Goal: Find specific page/section: Find specific page/section

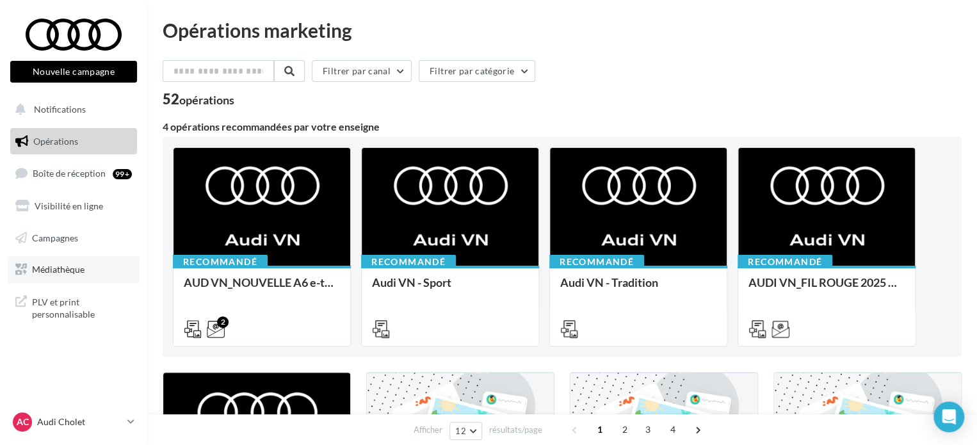
click at [70, 276] on link "Médiathèque" at bounding box center [74, 269] width 132 height 27
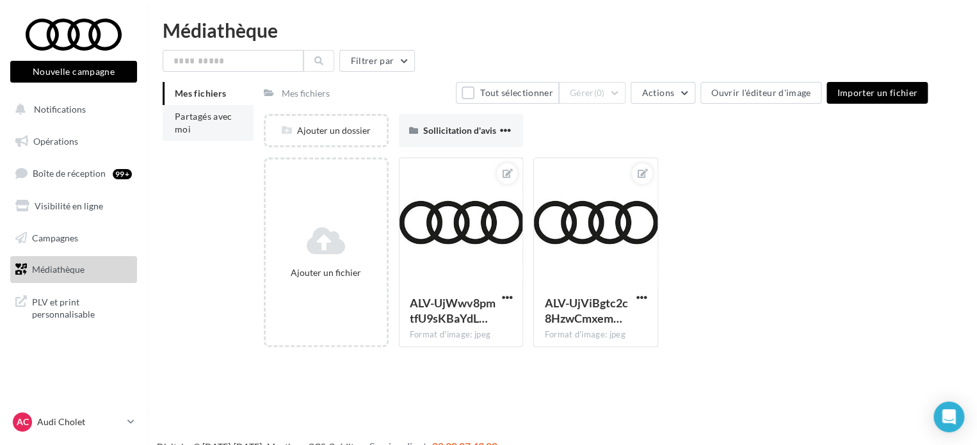
click at [191, 116] on span "Partagés avec moi" at bounding box center [204, 123] width 58 height 24
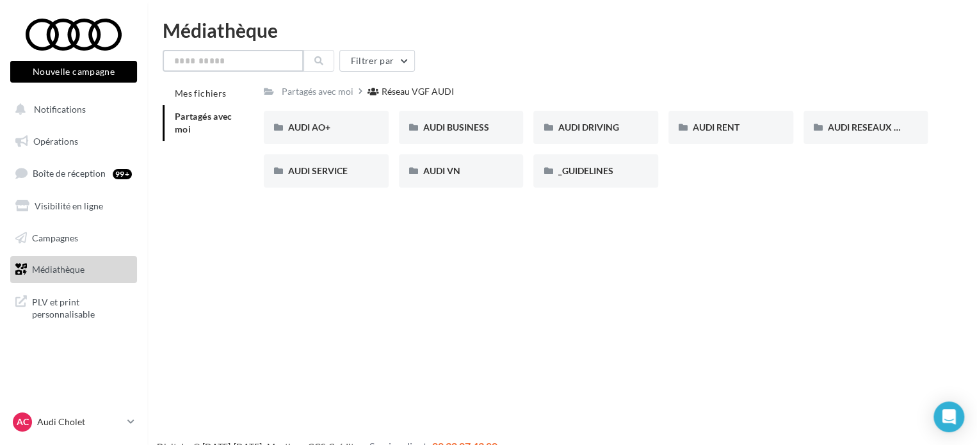
click at [261, 65] on input "text" at bounding box center [233, 61] width 141 height 22
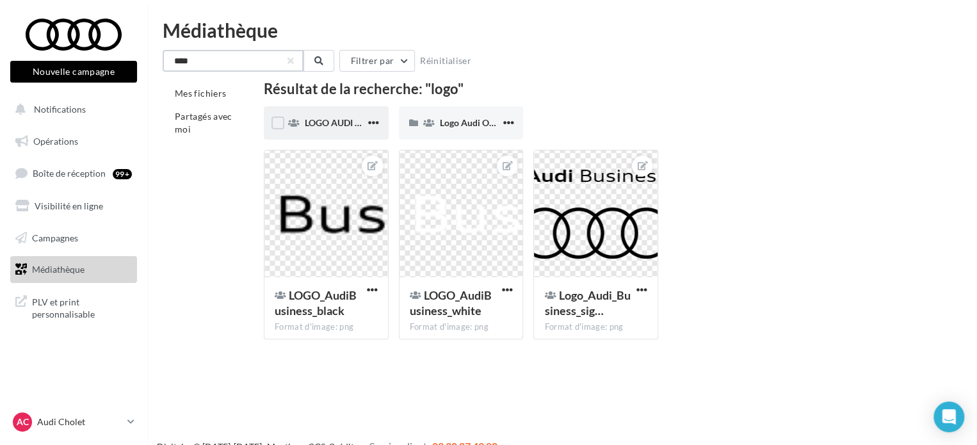
type input "****"
click at [303, 120] on div "LOGO AUDI BUSINESS" at bounding box center [326, 122] width 125 height 33
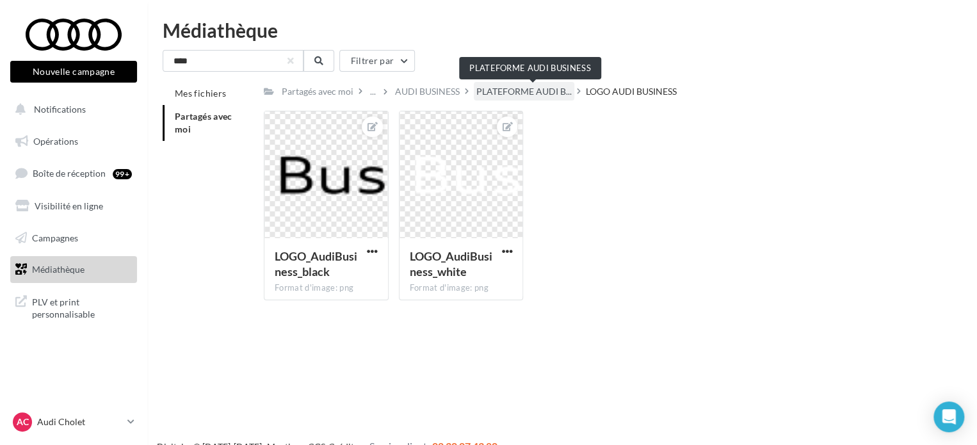
click at [542, 94] on span "PLATEFORME AUDI B..." at bounding box center [523, 91] width 95 height 13
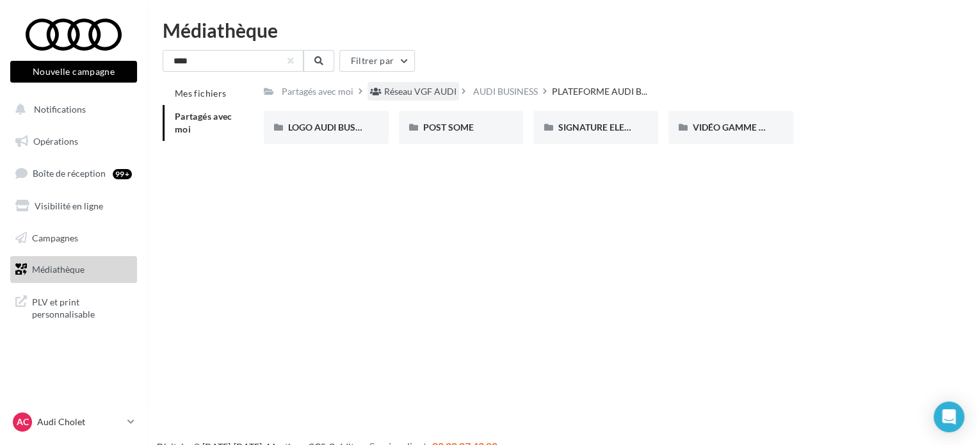
click at [413, 93] on div "Réseau VGF AUDI" at bounding box center [420, 91] width 72 height 13
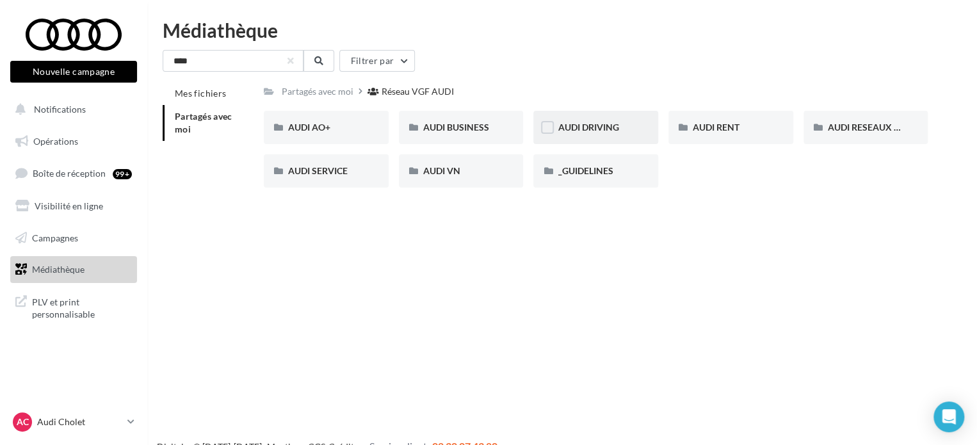
click at [606, 129] on span "AUDI DRIVING" at bounding box center [587, 127] width 61 height 11
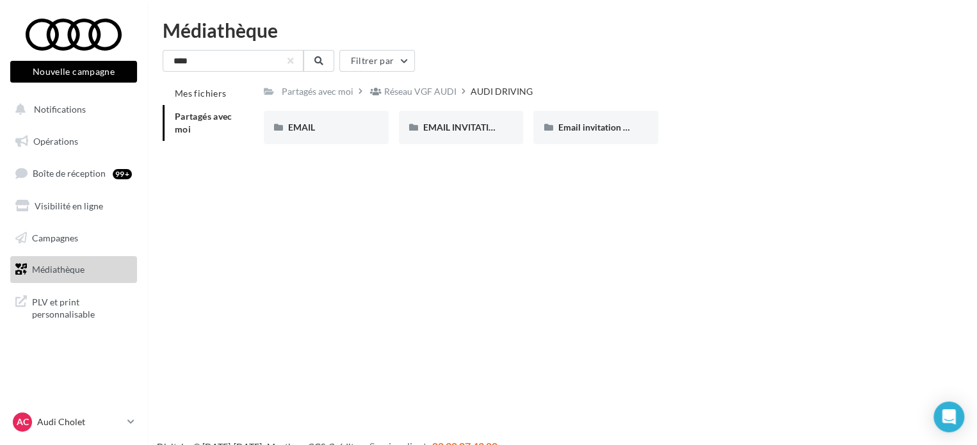
click at [367, 89] on div "Partagés avec moi" at bounding box center [323, 91] width 88 height 19
click at [411, 95] on div "Réseau VGF AUDI" at bounding box center [420, 91] width 72 height 13
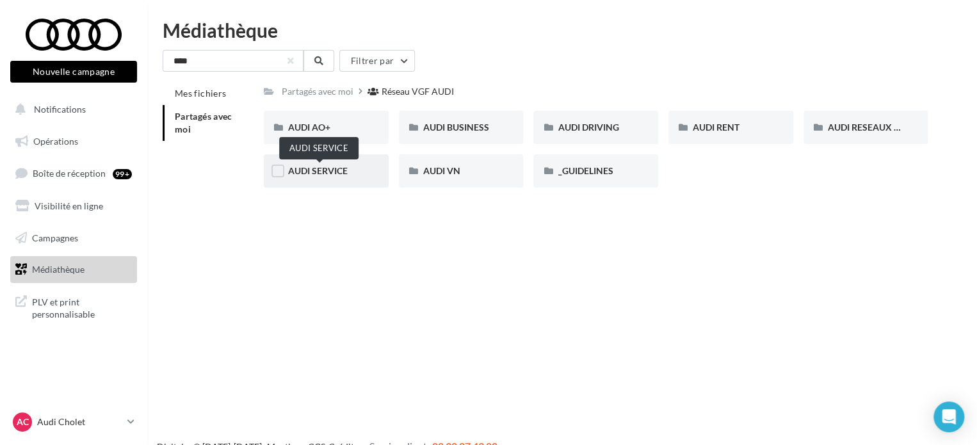
click at [317, 168] on span "AUDI SERVICE" at bounding box center [318, 170] width 60 height 11
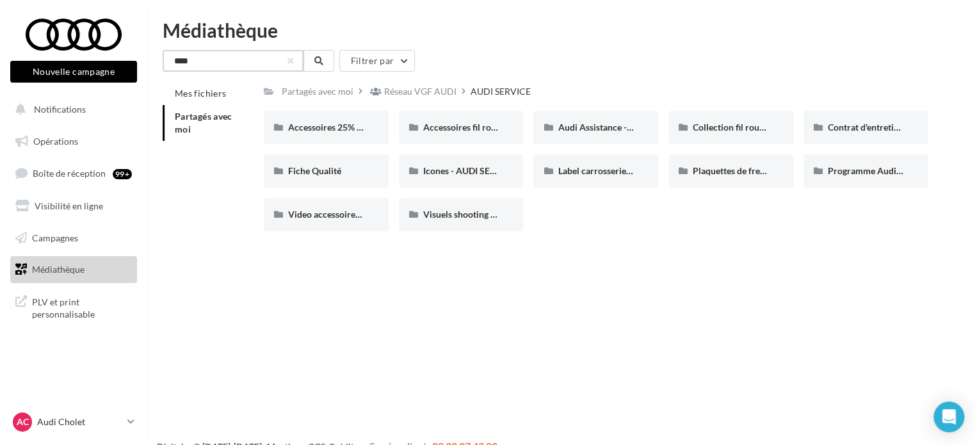
click at [269, 59] on input "****" at bounding box center [233, 61] width 141 height 22
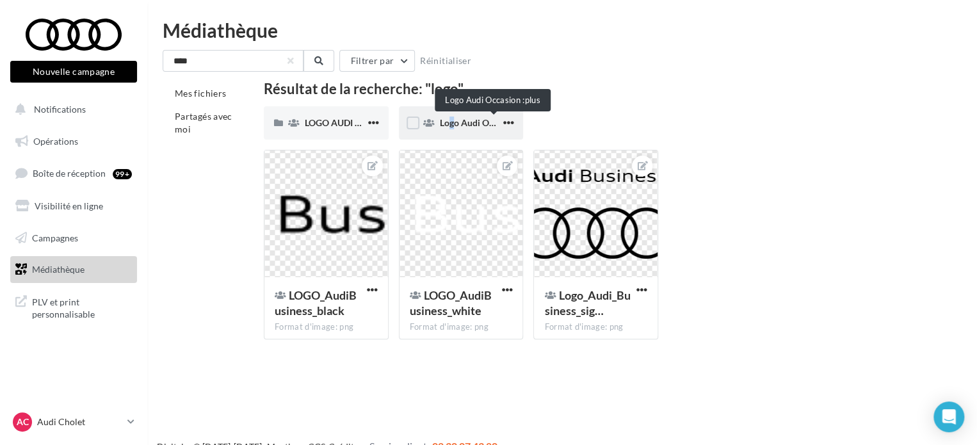
click at [442, 118] on span "Logo Audi Occasion :plus" at bounding box center [490, 122] width 100 height 11
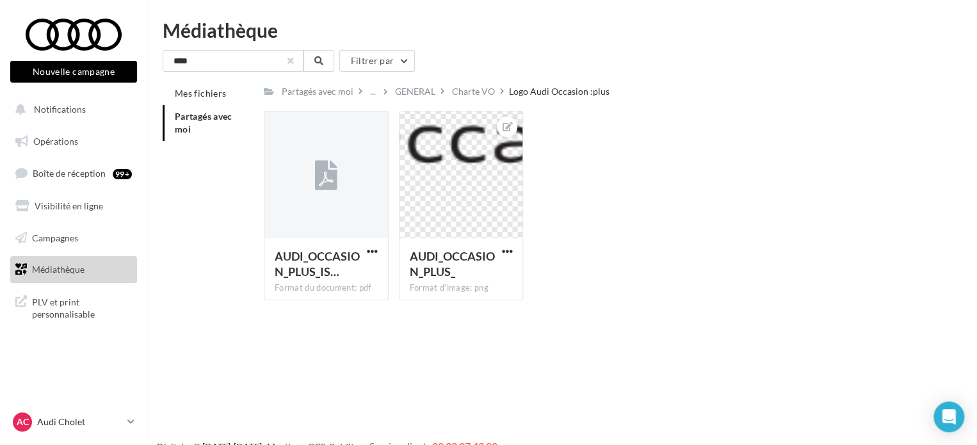
click at [289, 60] on button "button" at bounding box center [290, 60] width 5 height 5
click at [208, 125] on li "Partagés avec moi" at bounding box center [208, 123] width 91 height 36
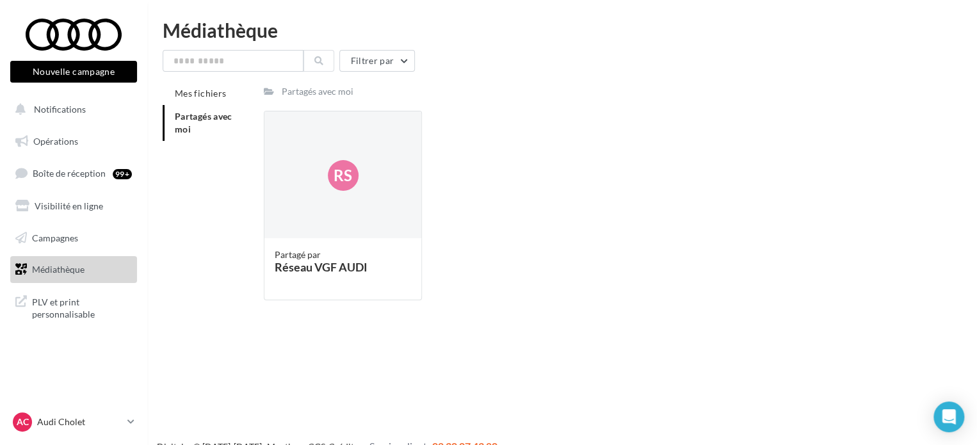
click at [218, 124] on li "Partagés avec moi" at bounding box center [208, 123] width 91 height 36
click at [219, 112] on span "Partagés avec moi" at bounding box center [204, 123] width 58 height 24
click at [314, 94] on div "Partagés avec moi" at bounding box center [318, 91] width 72 height 13
click at [199, 128] on li "Partagés avec moi" at bounding box center [208, 123] width 91 height 36
click at [211, 89] on span "Mes fichiers" at bounding box center [200, 93] width 51 height 11
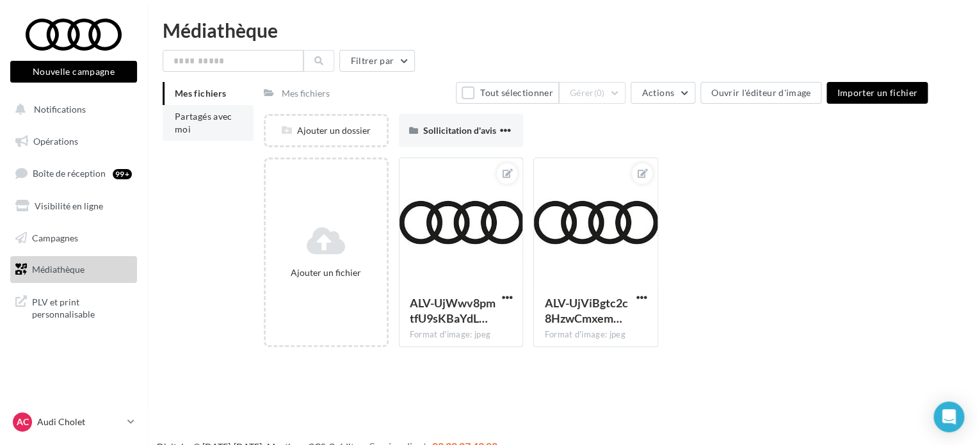
click at [202, 115] on span "Partagés avec moi" at bounding box center [204, 123] width 58 height 24
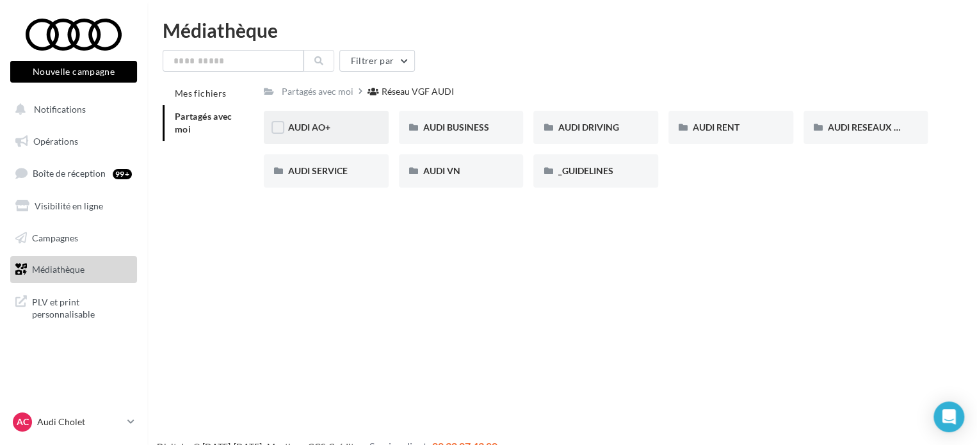
click at [356, 120] on div "AUDI AO+" at bounding box center [326, 127] width 125 height 33
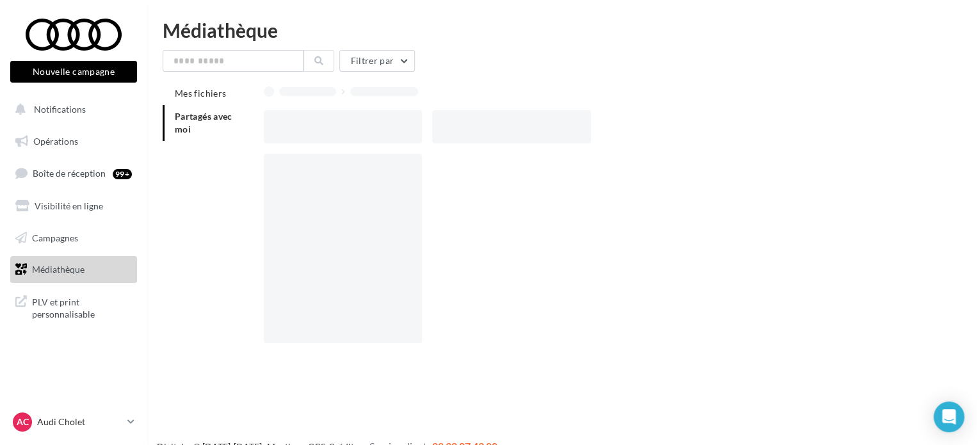
click at [356, 120] on div at bounding box center [343, 126] width 158 height 33
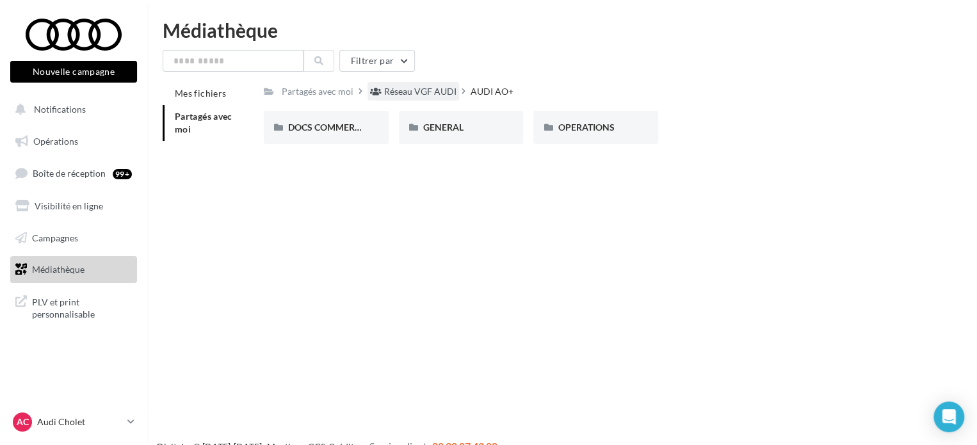
click at [410, 84] on div "Réseau VGF AUDI" at bounding box center [413, 91] width 92 height 19
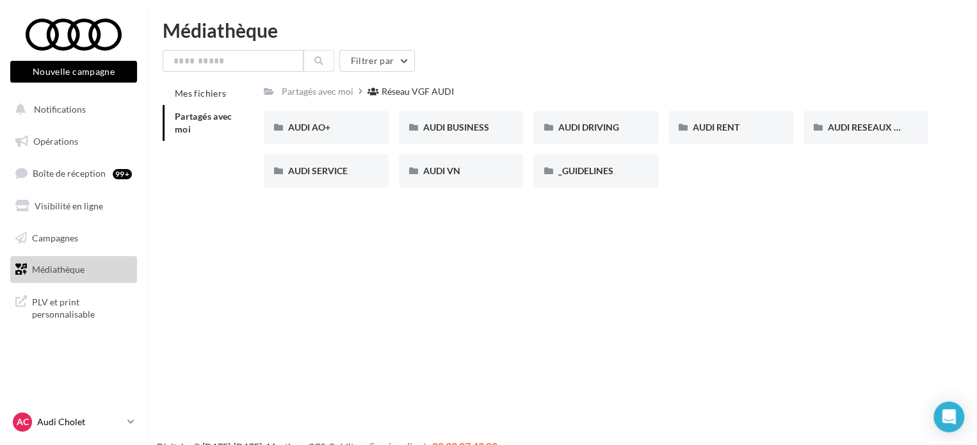
click at [80, 428] on div "AC Audi Cholet audi-saor-49300" at bounding box center [67, 421] width 109 height 19
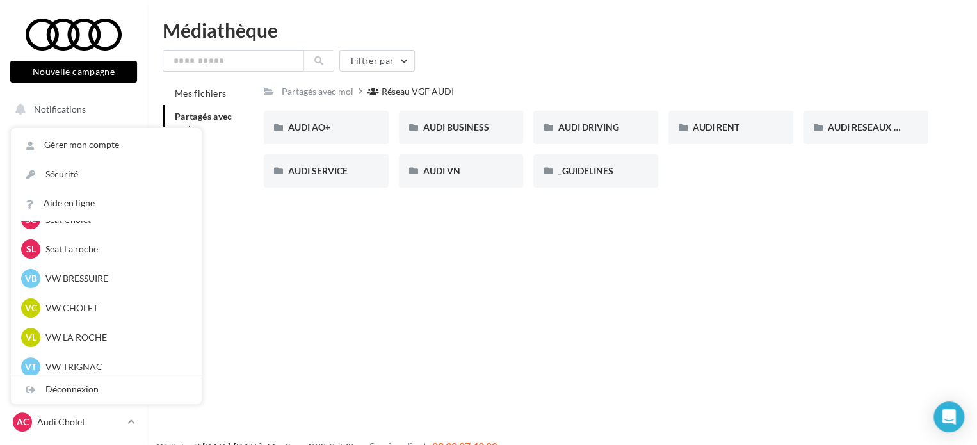
scroll to position [294, 0]
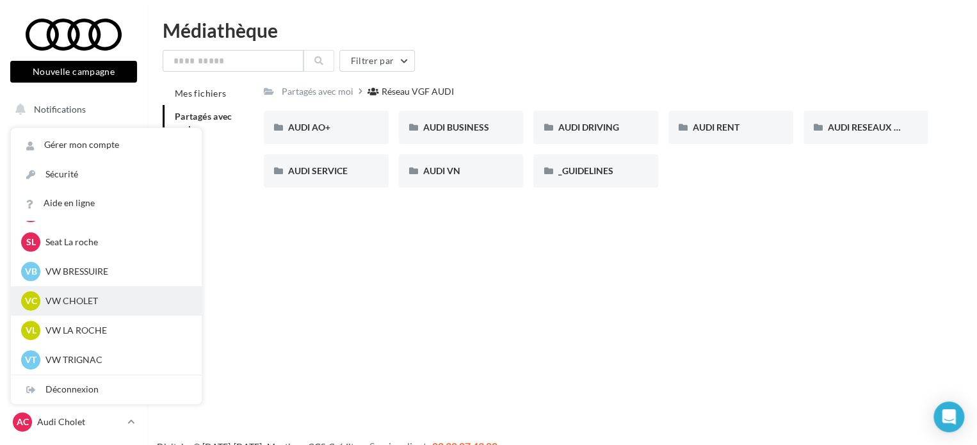
click at [92, 298] on p "VW CHOLET" at bounding box center [115, 300] width 141 height 13
